Goal: Navigation & Orientation: Find specific page/section

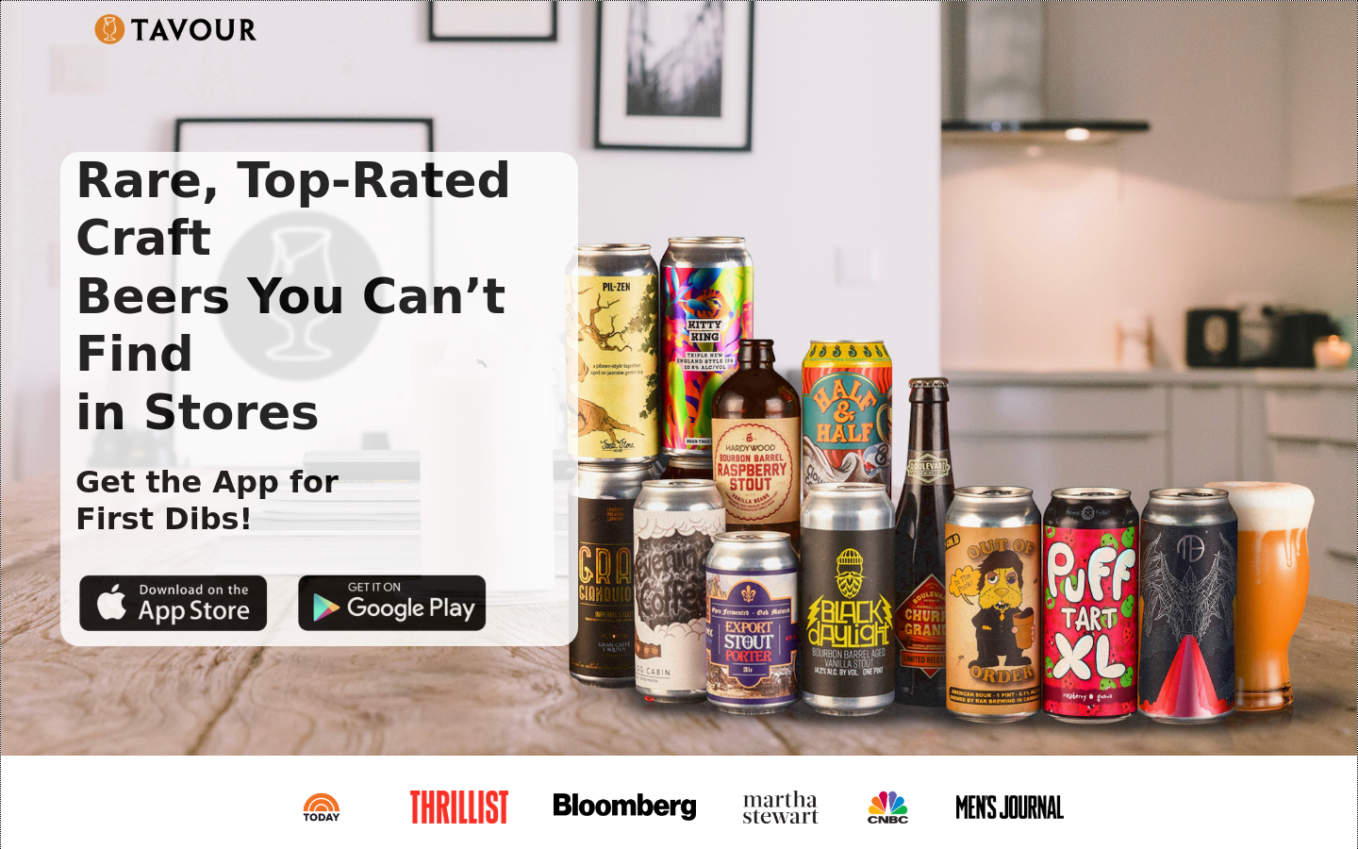
scroll to position [2955, 0]
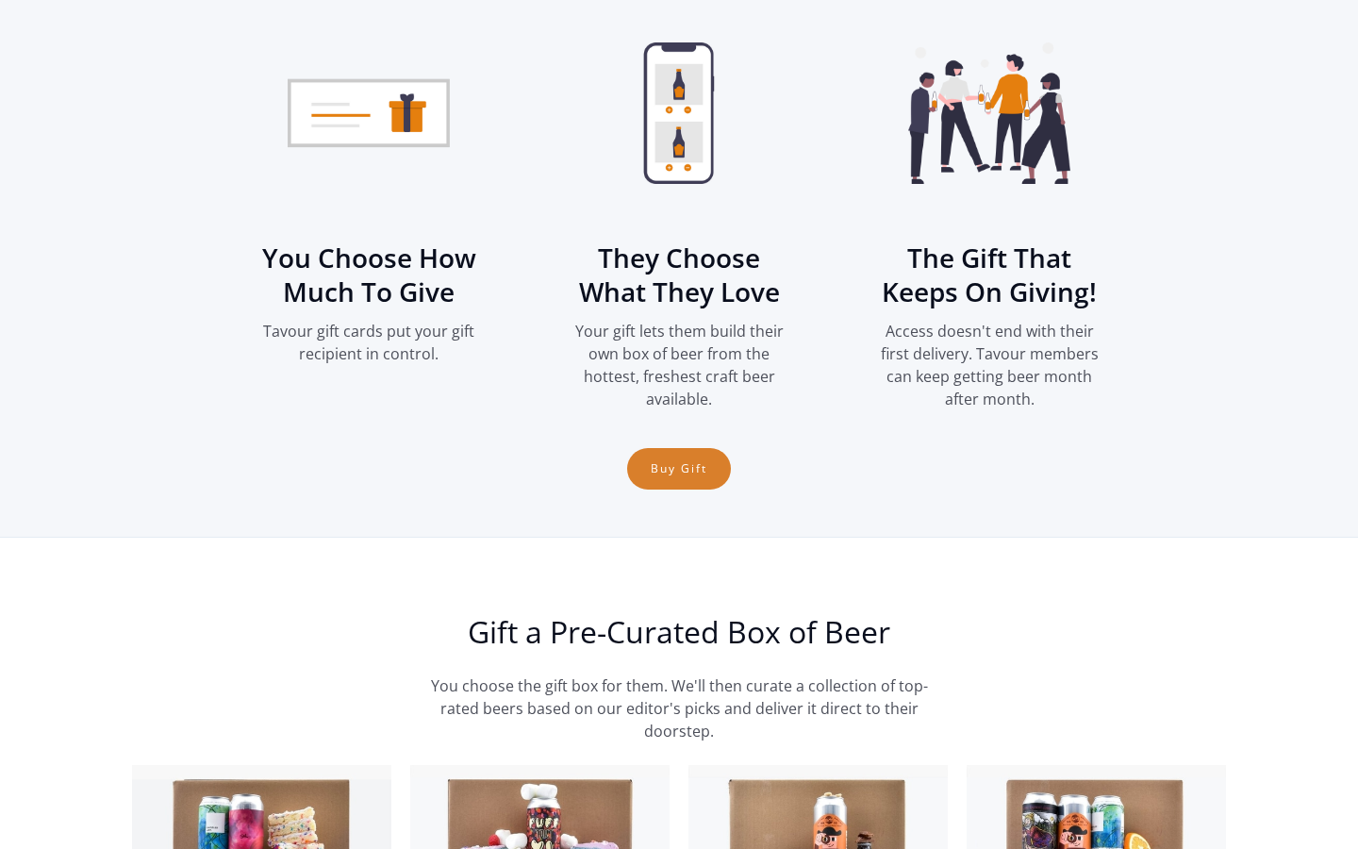
scroll to position [0, 44]
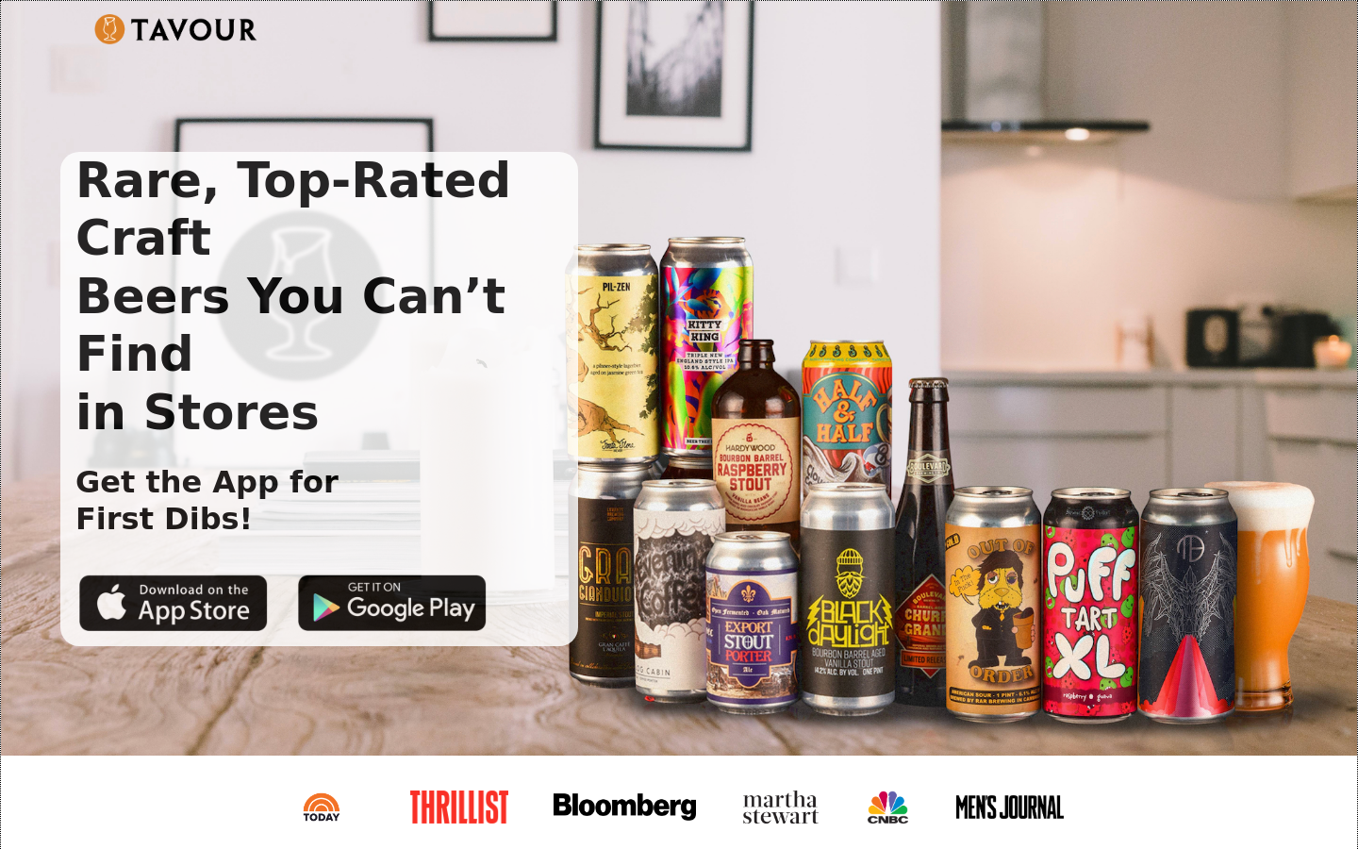
scroll to position [2880, 0]
